Goal: Task Accomplishment & Management: Use online tool/utility

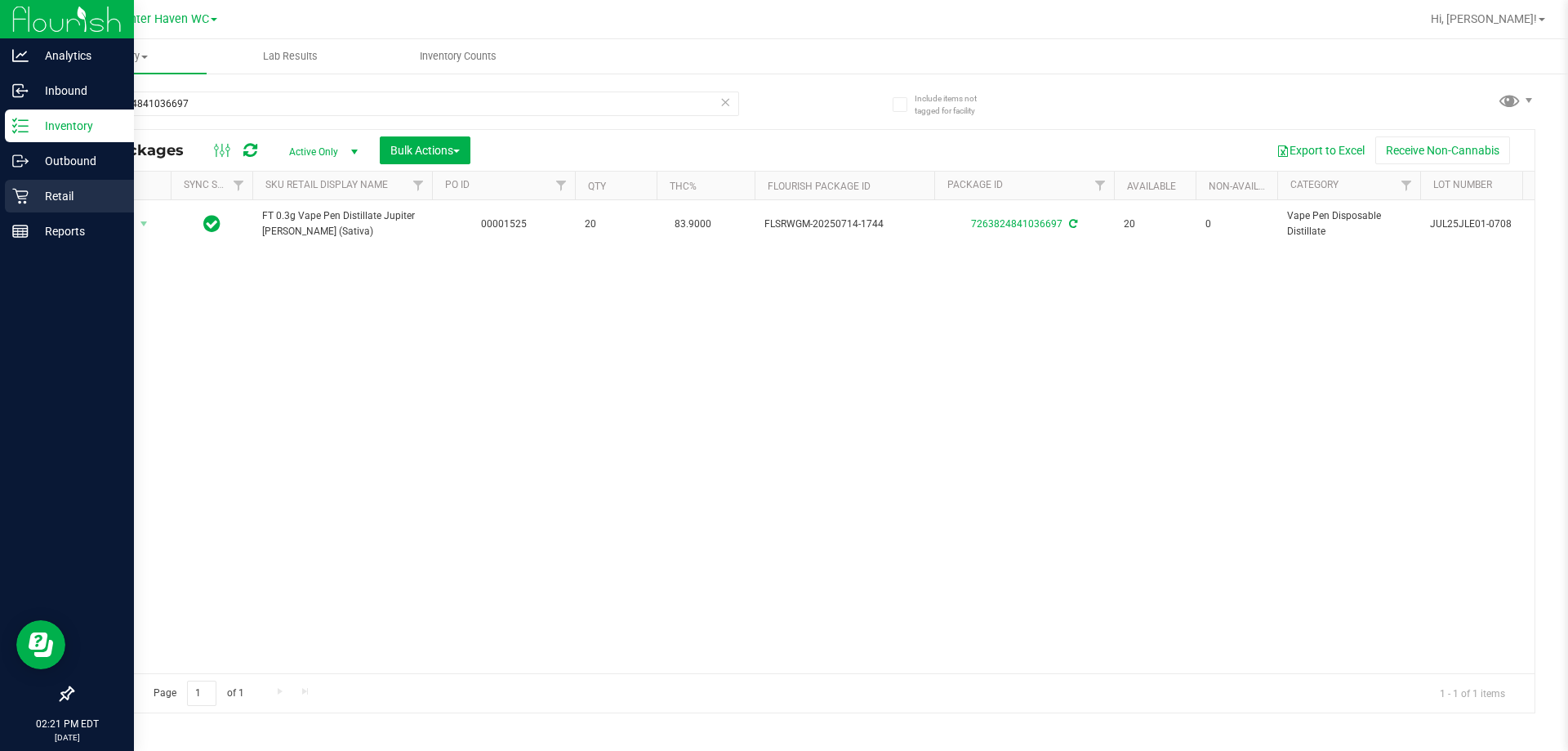
drag, startPoint x: 28, startPoint y: 197, endPoint x: 126, endPoint y: 218, distance: 100.2
click at [28, 197] on p "Retail" at bounding box center [77, 197] width 98 height 20
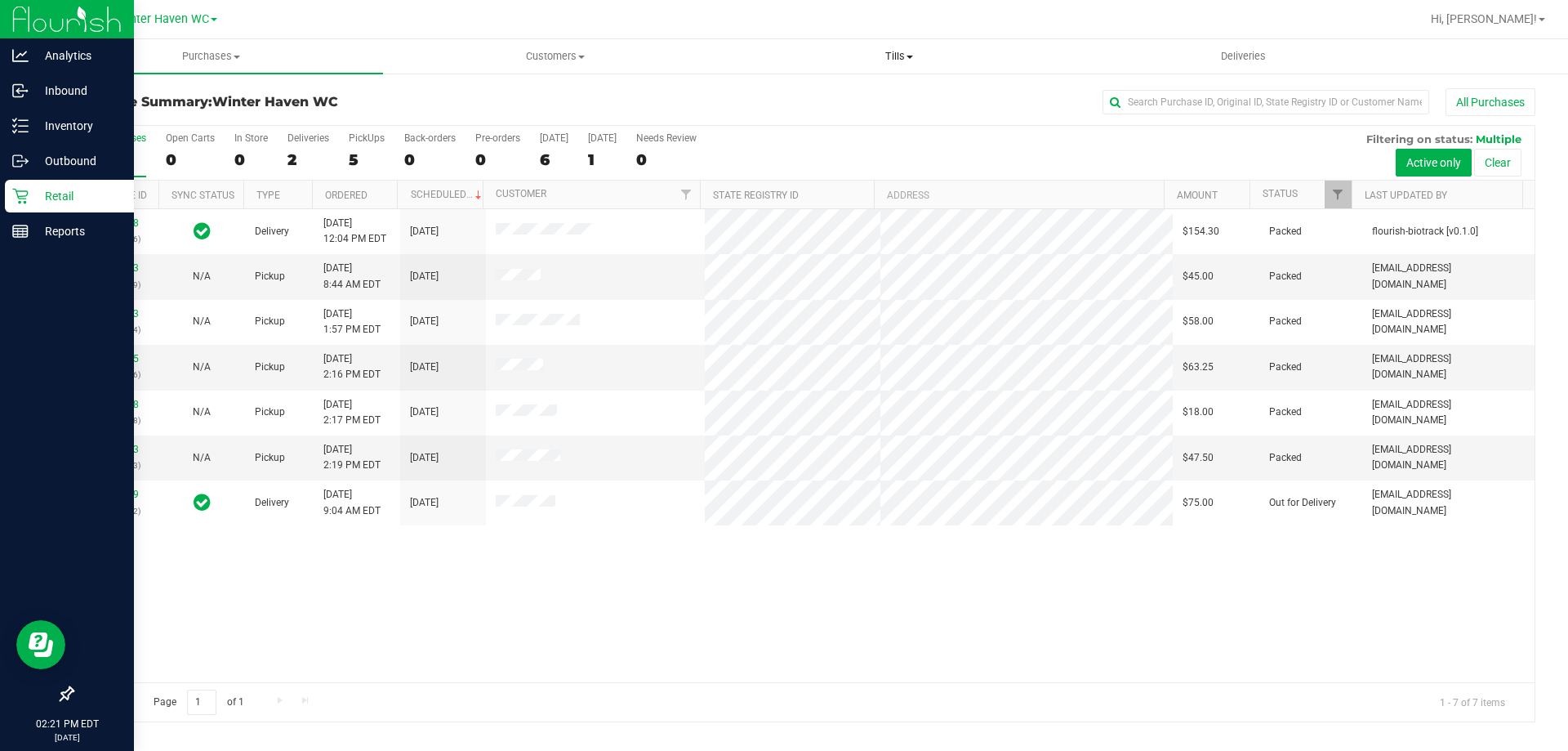
click at [898, 58] on span "Tills" at bounding box center [899, 56] width 342 height 15
click at [845, 90] on li "Manage tills" at bounding box center [899, 99] width 344 height 20
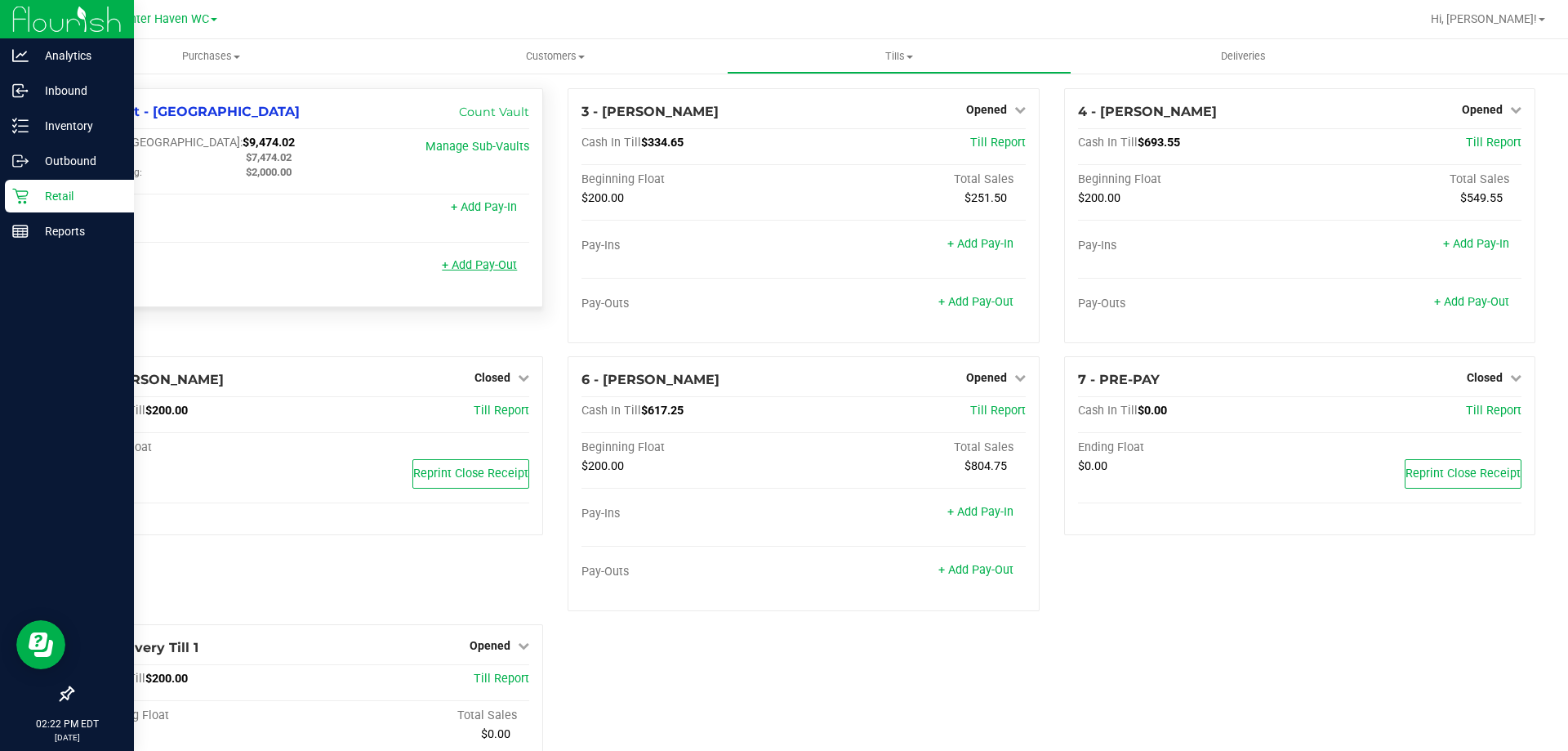
click at [501, 267] on link "+ Add Pay-Out" at bounding box center [480, 265] width 76 height 14
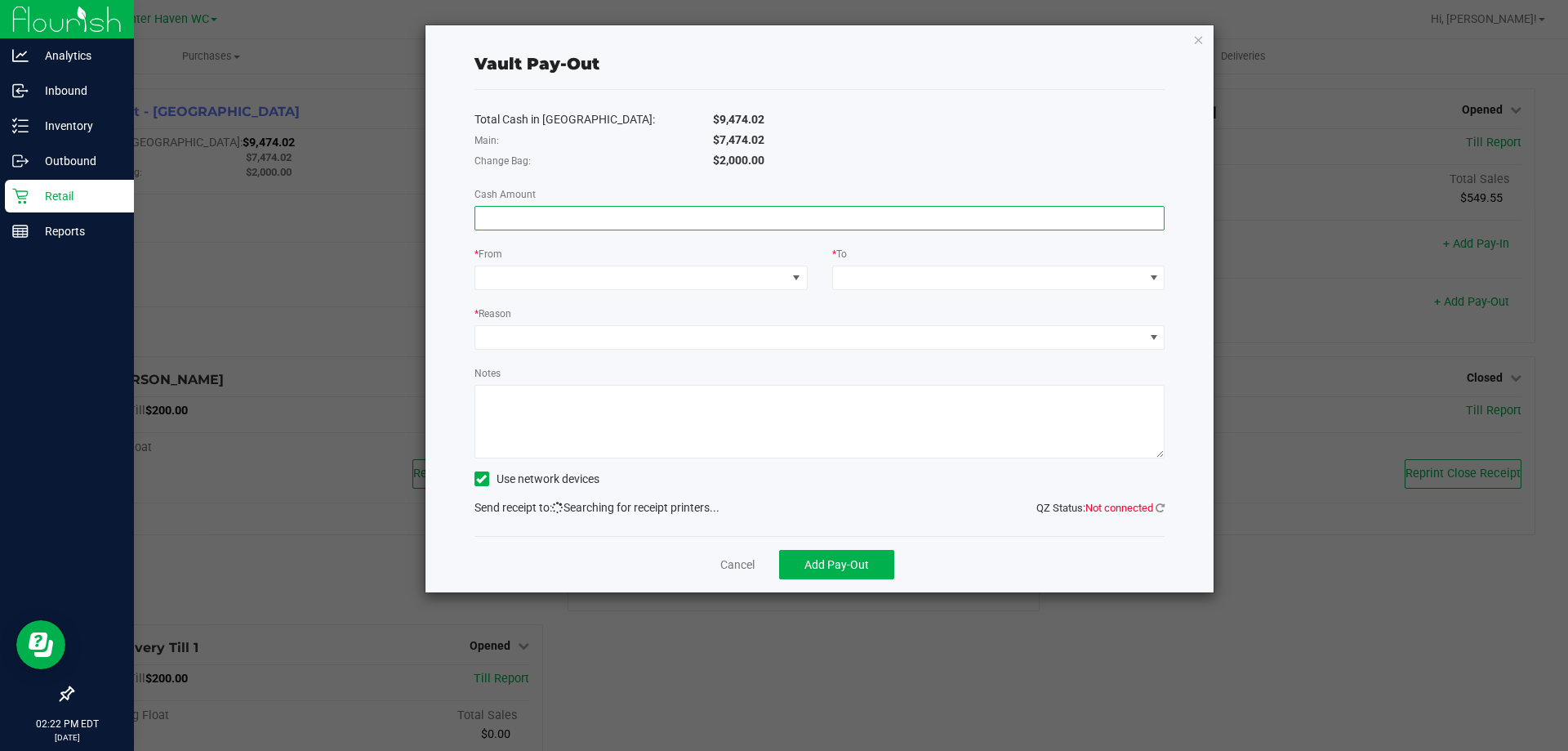
click at [649, 223] on input at bounding box center [819, 218] width 689 height 23
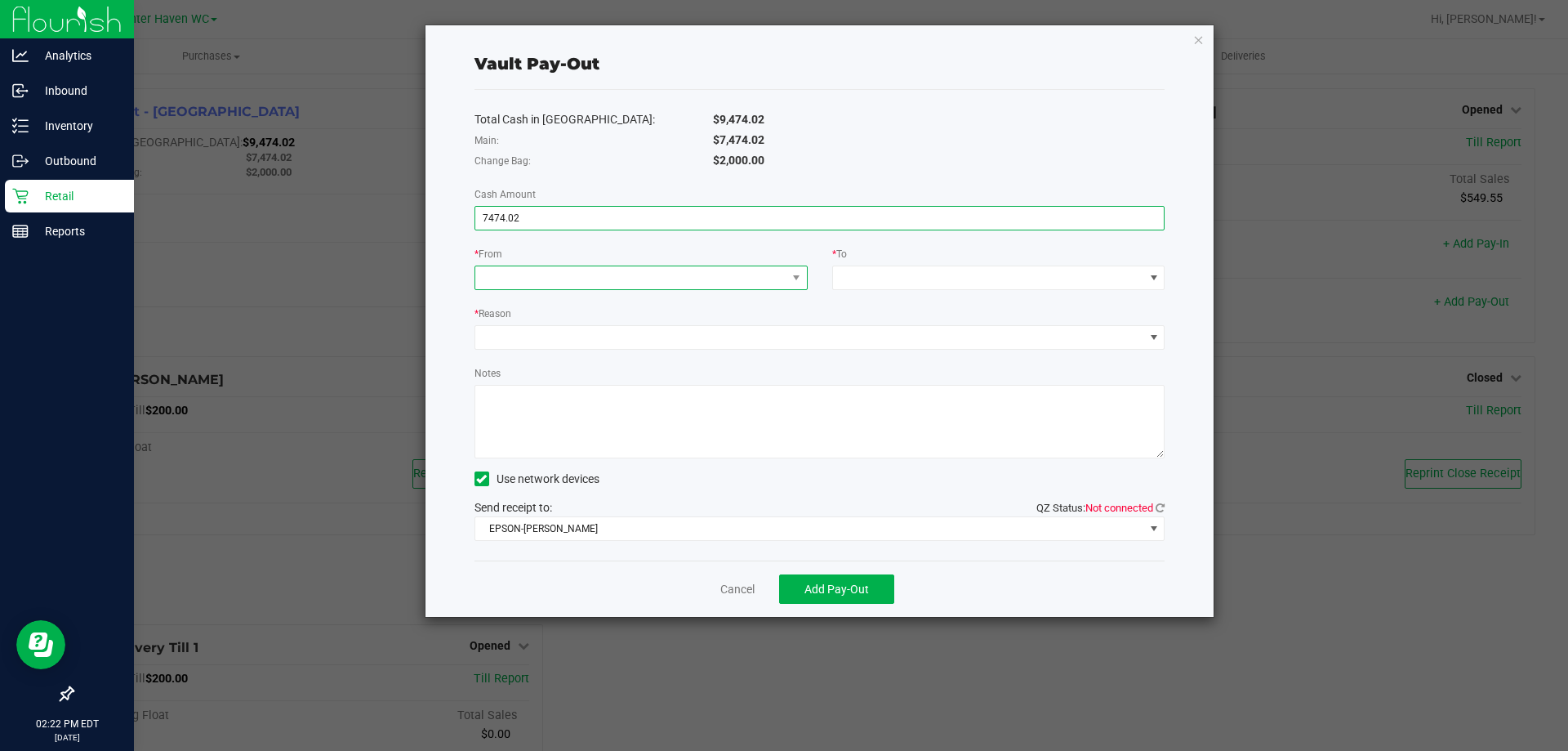
type input "$7,474.02"
click at [657, 275] on span at bounding box center [631, 278] width 311 height 23
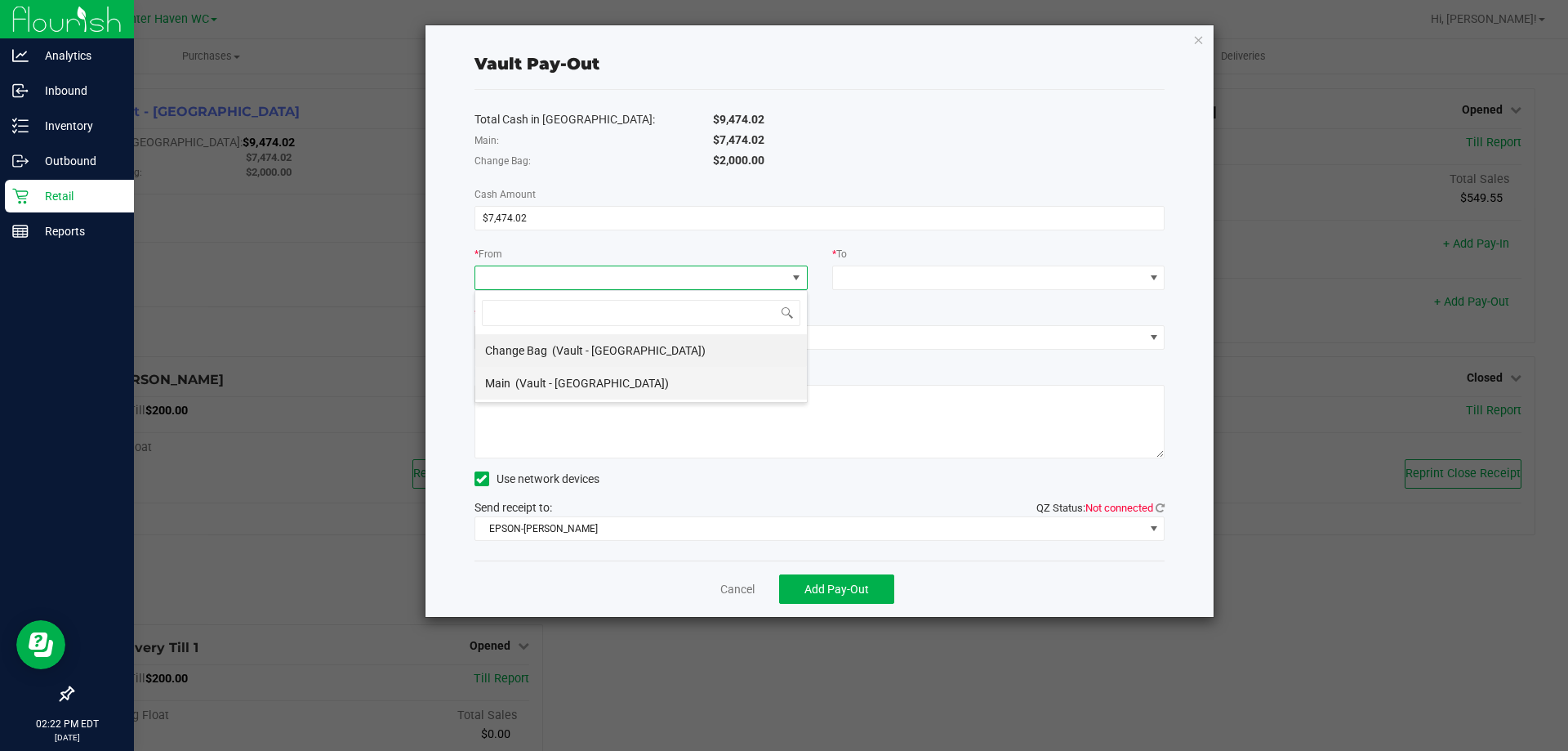
click at [581, 381] on span "(Vault - [GEOGRAPHIC_DATA])" at bounding box center [592, 383] width 154 height 13
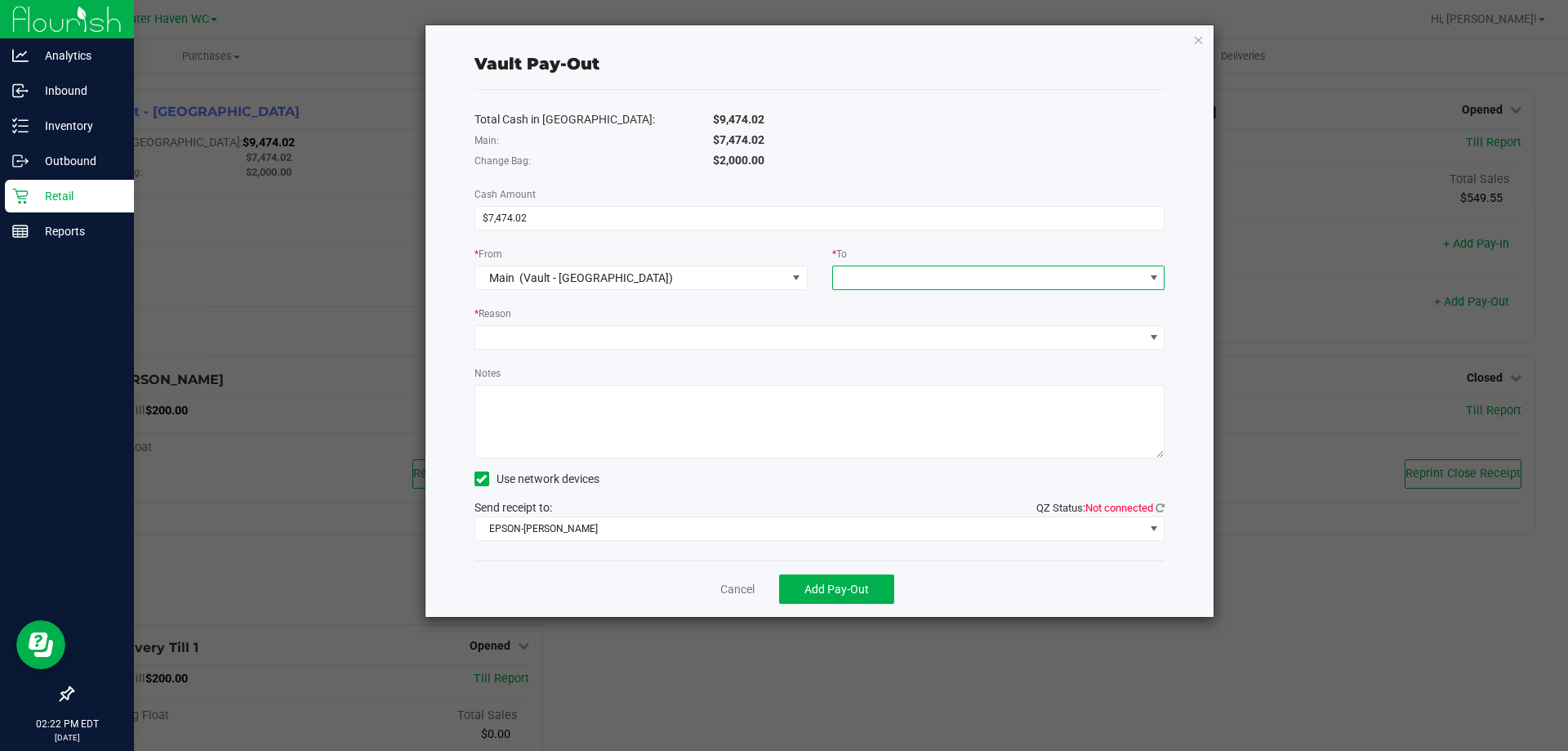
click at [972, 275] on span at bounding box center [988, 278] width 311 height 23
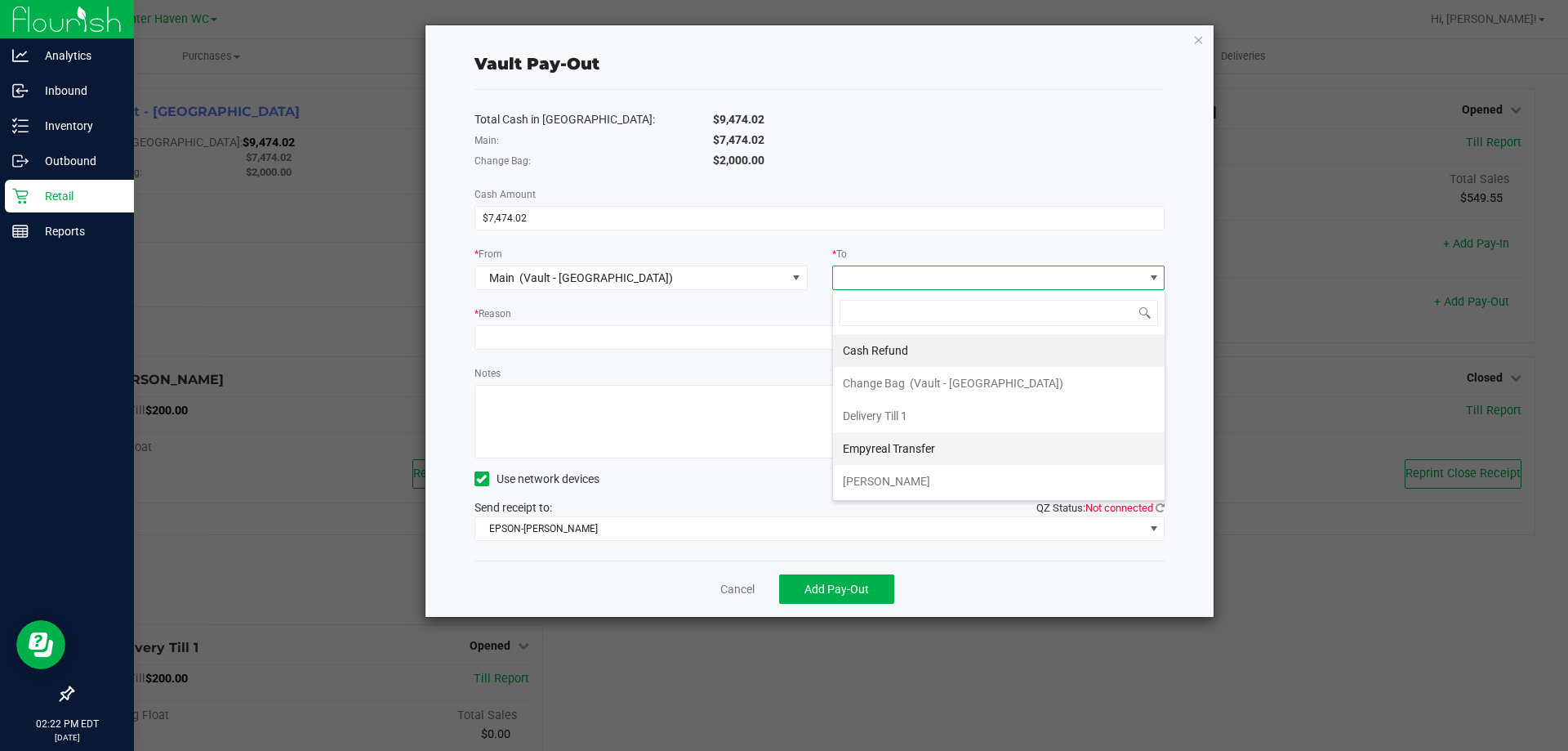
click at [891, 452] on span "Empyreal Transfer" at bounding box center [888, 449] width 92 height 13
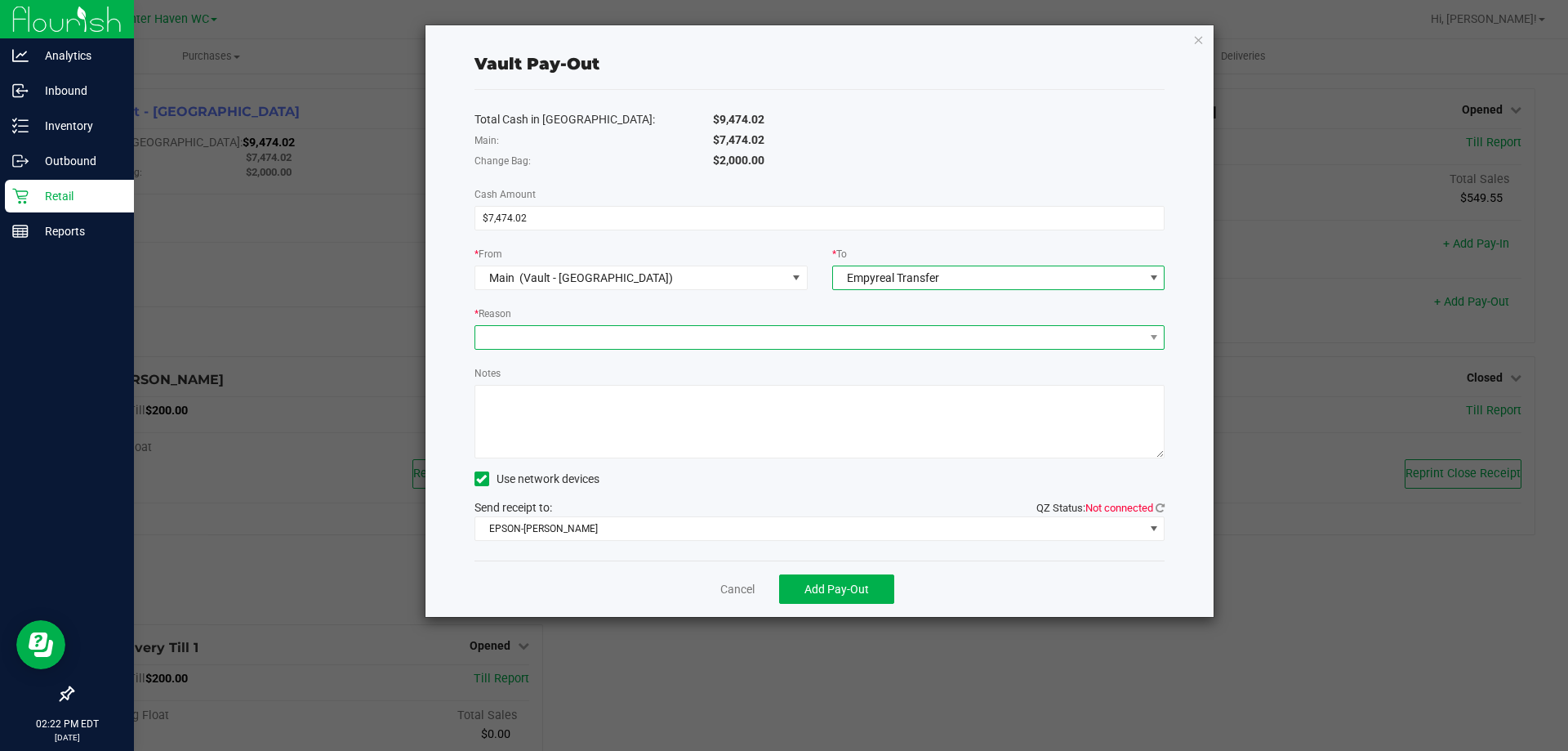
click at [661, 343] on span at bounding box center [809, 337] width 669 height 23
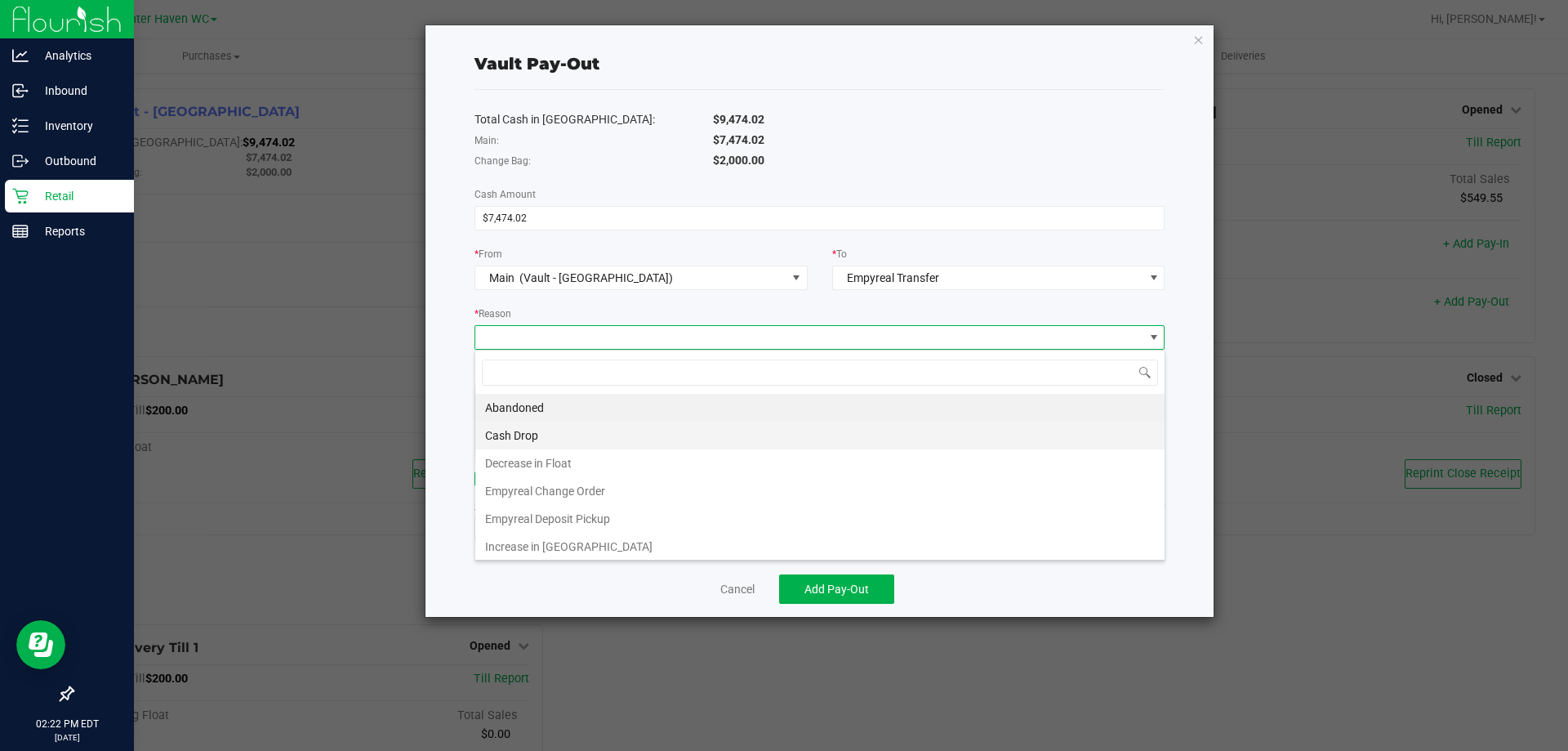
scroll to position [25, 690]
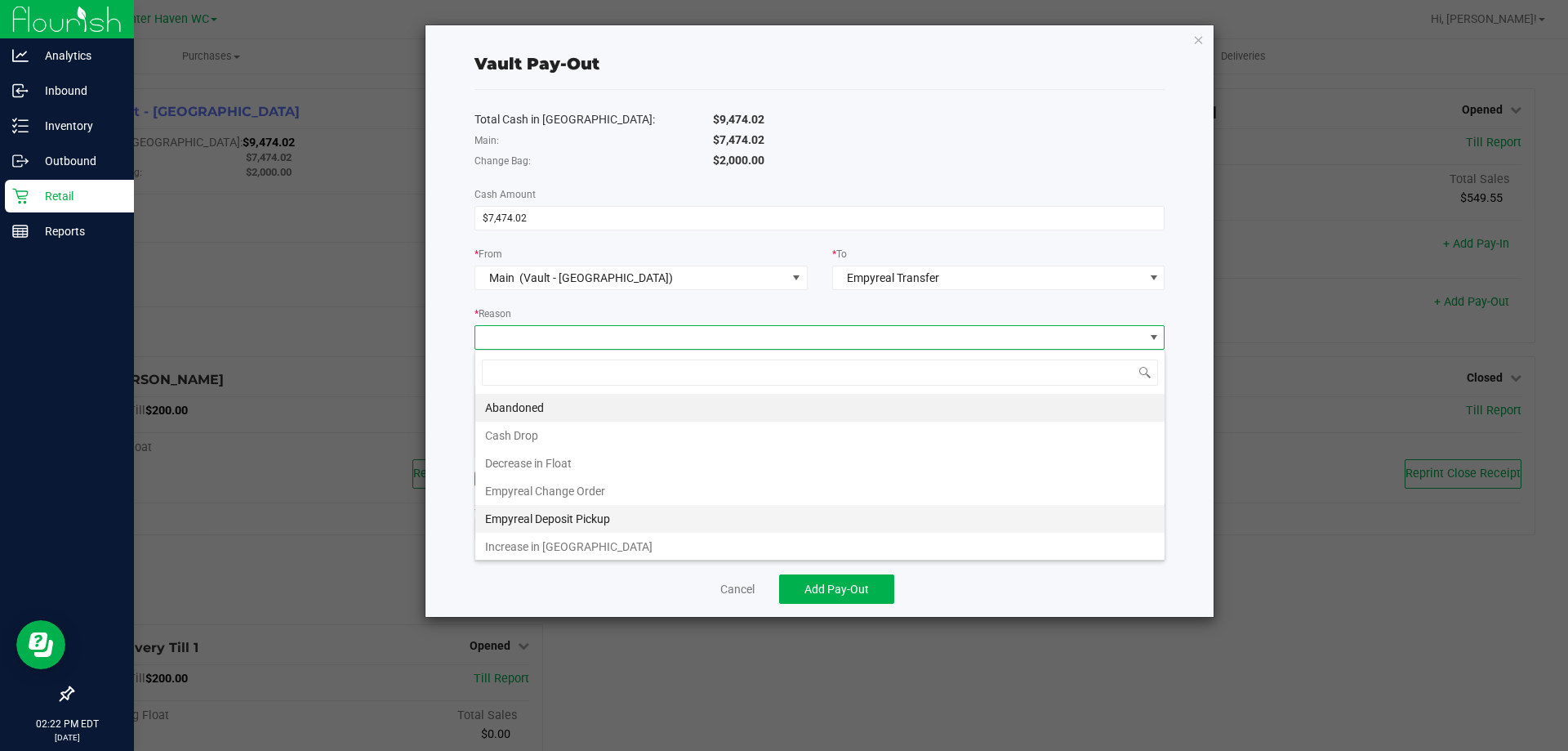
click at [542, 515] on li "Empyreal Deposit Pickup" at bounding box center [819, 519] width 689 height 28
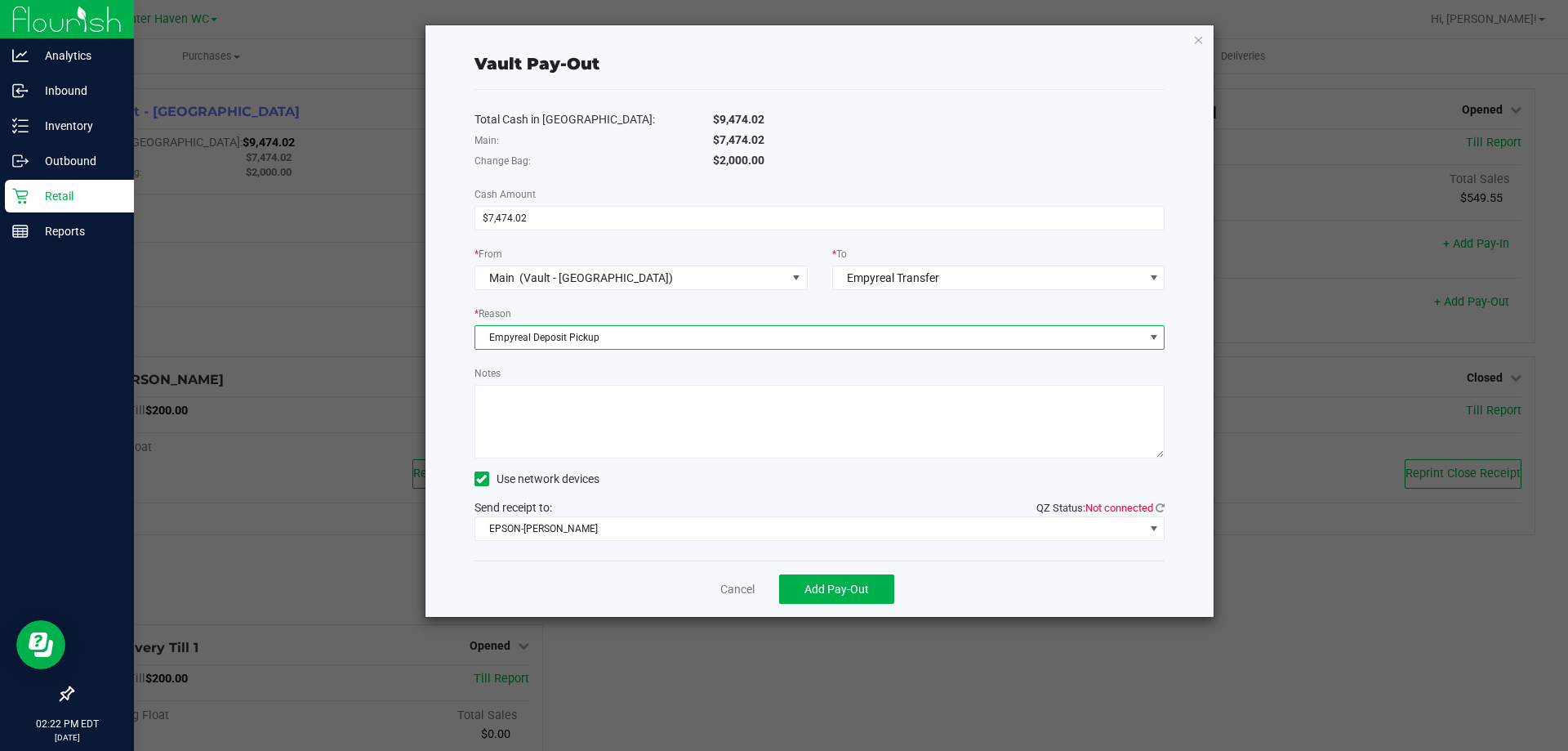
click at [553, 429] on textarea "Notes" at bounding box center [819, 421] width 691 height 74
click at [1154, 507] on span "QZ Status: Not connected" at bounding box center [1100, 507] width 128 height 12
click at [1156, 503] on icon at bounding box center [1160, 508] width 9 height 11
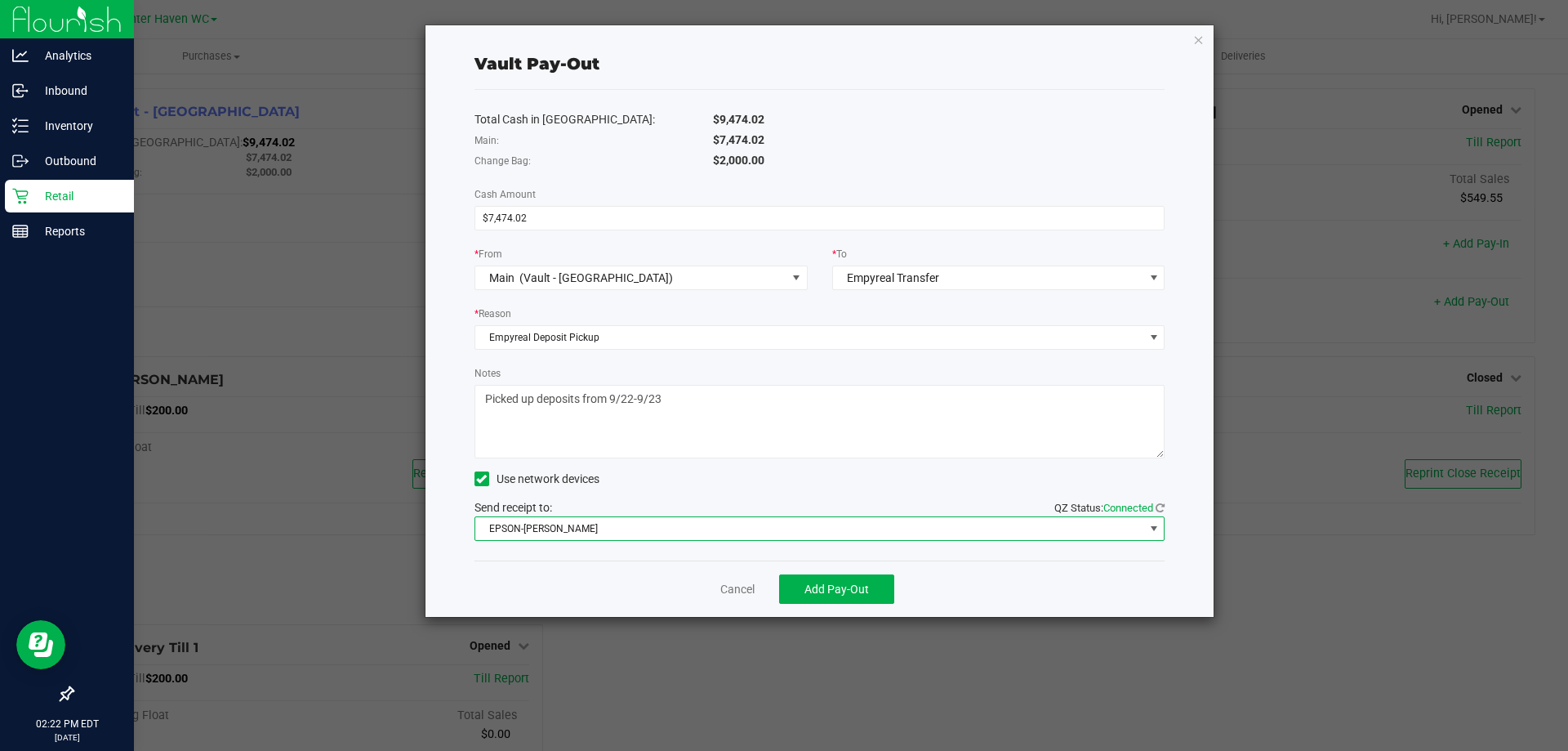
click at [617, 520] on span "EPSON-[PERSON_NAME]" at bounding box center [809, 528] width 669 height 23
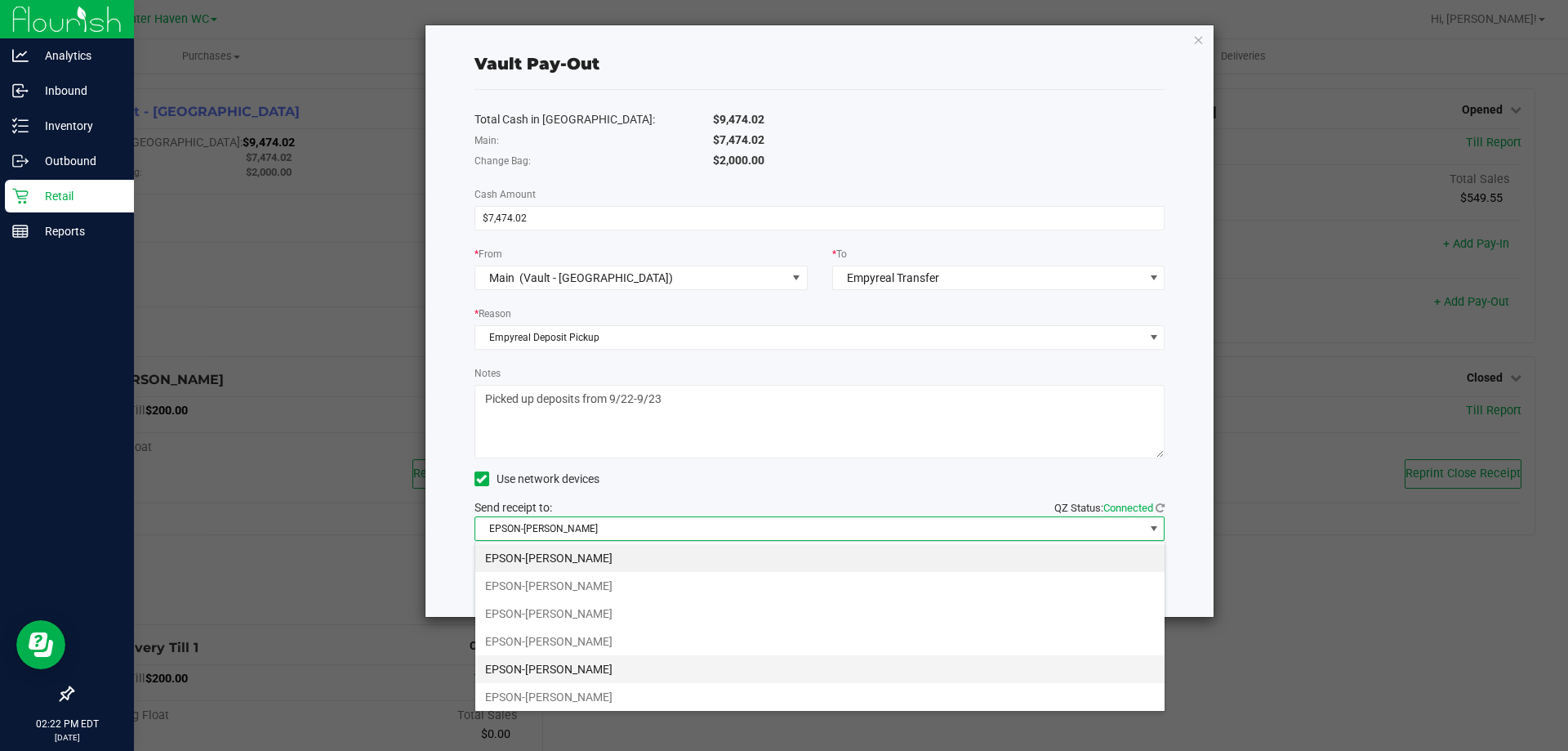
click at [610, 665] on li "EPSON-[PERSON_NAME]" at bounding box center [819, 669] width 689 height 28
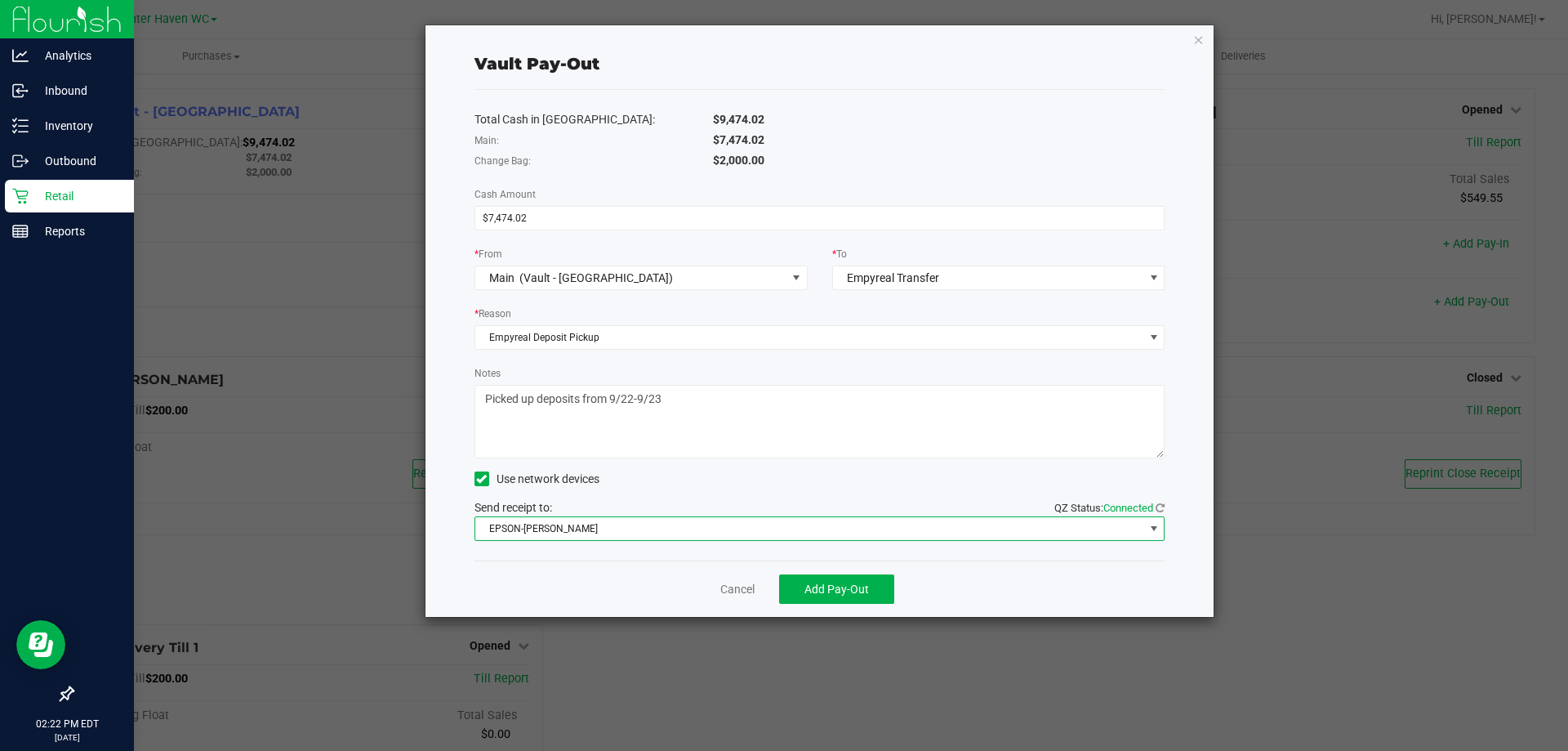
click at [581, 582] on div "Cancel Add Pay-Out" at bounding box center [819, 589] width 691 height 56
click at [763, 415] on textarea "Notes" at bounding box center [819, 421] width 691 height 74
type textarea "Picked up deposits from 9/22-9/23 -MH"
click at [849, 594] on span "Add Pay-Out" at bounding box center [836, 589] width 65 height 13
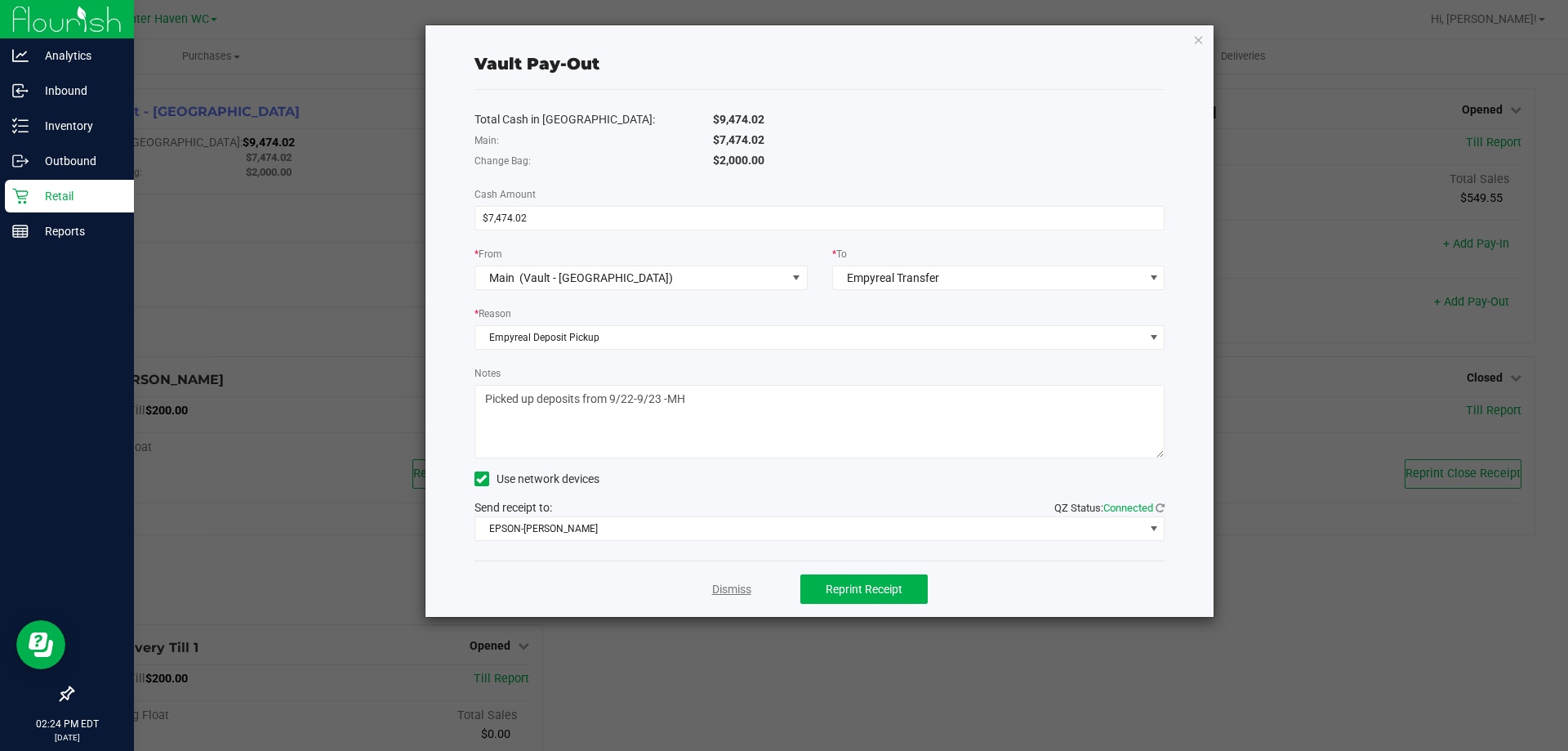
click at [722, 590] on link "Dismiss" at bounding box center [732, 589] width 39 height 17
